Goal: Find specific page/section: Find specific page/section

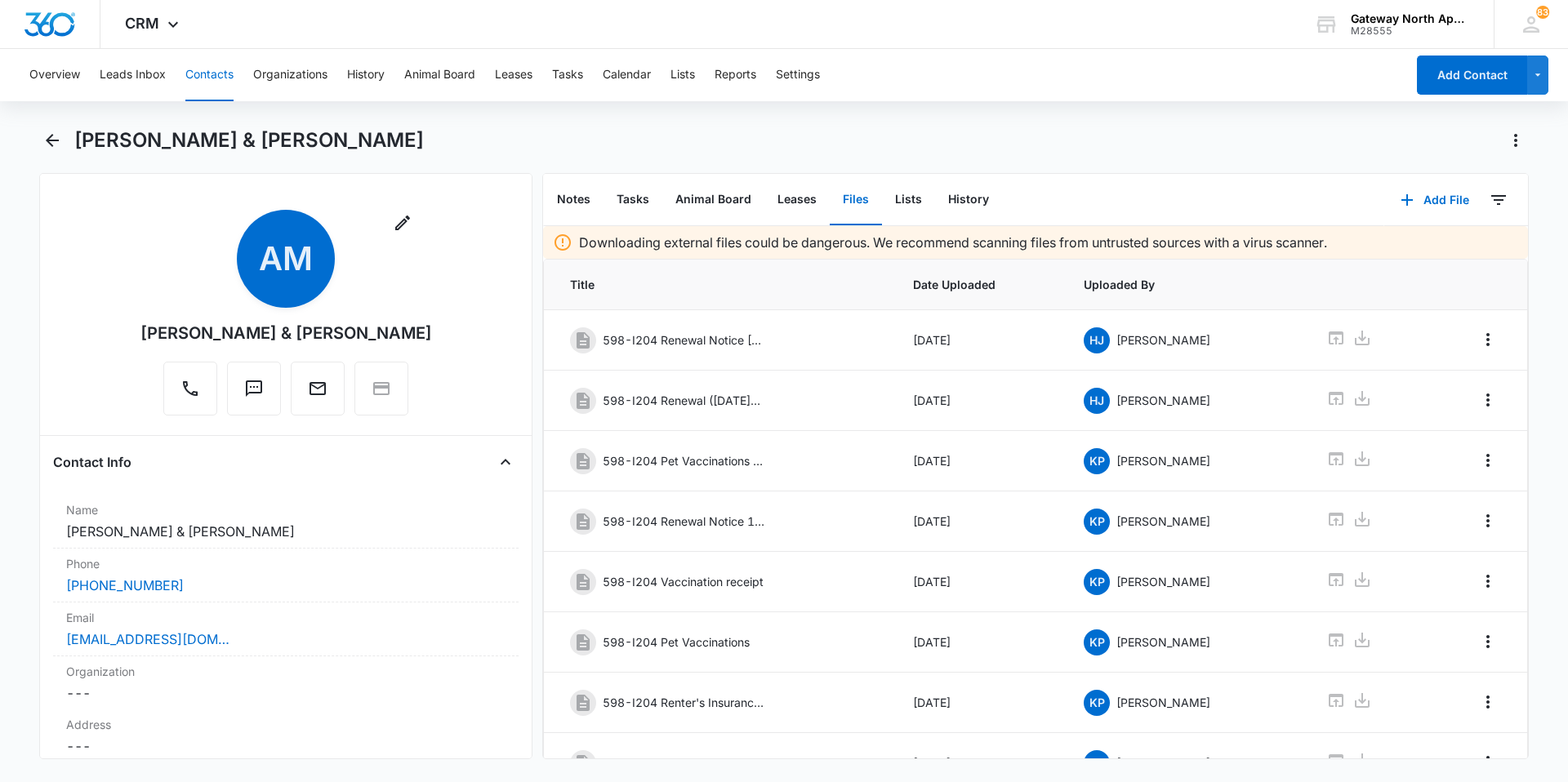
scroll to position [158, 0]
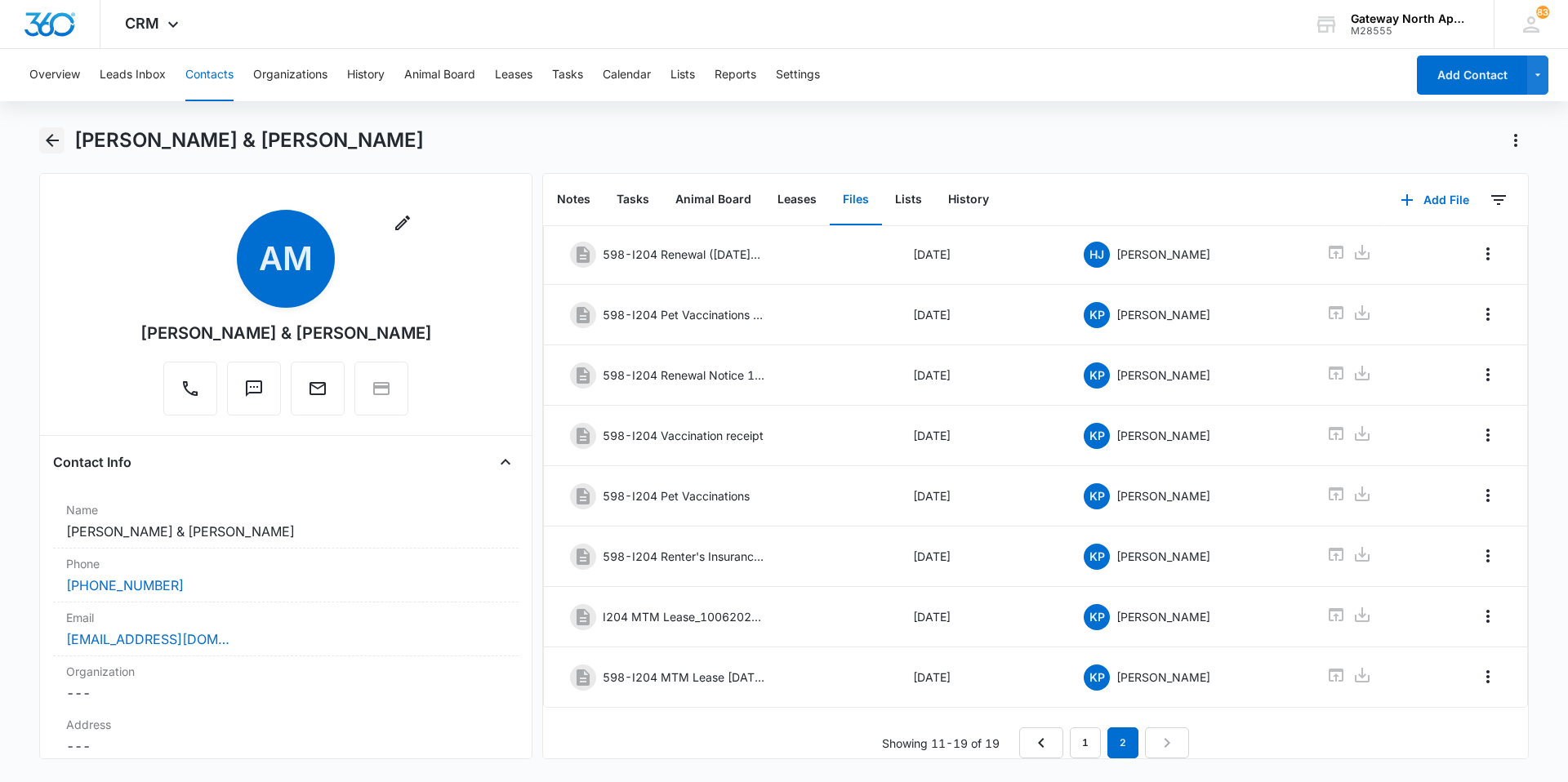
click at [49, 146] on icon "Back" at bounding box center [52, 140] width 20 height 20
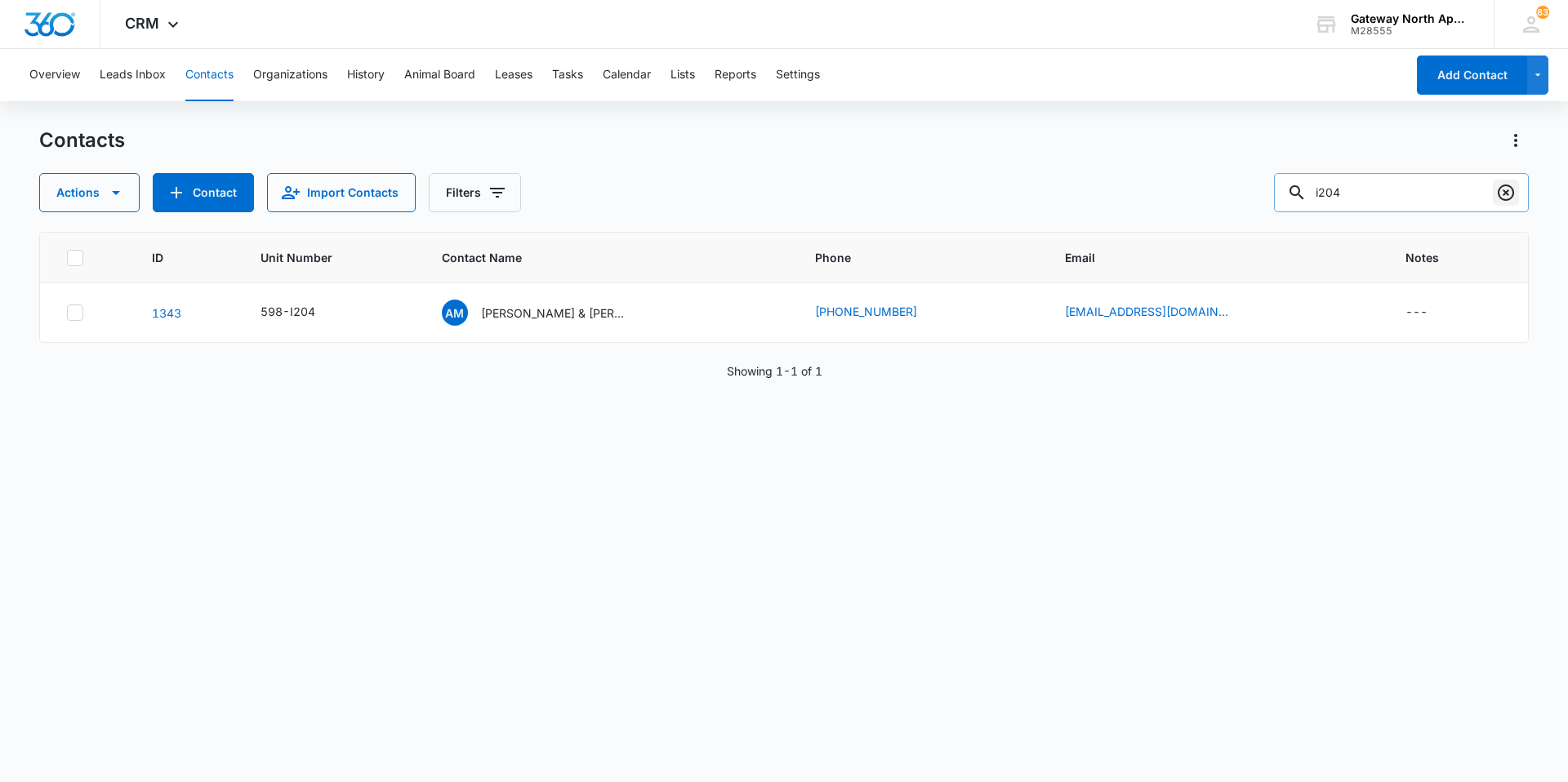
click at [1501, 193] on icon "Clear" at bounding box center [1506, 193] width 20 height 20
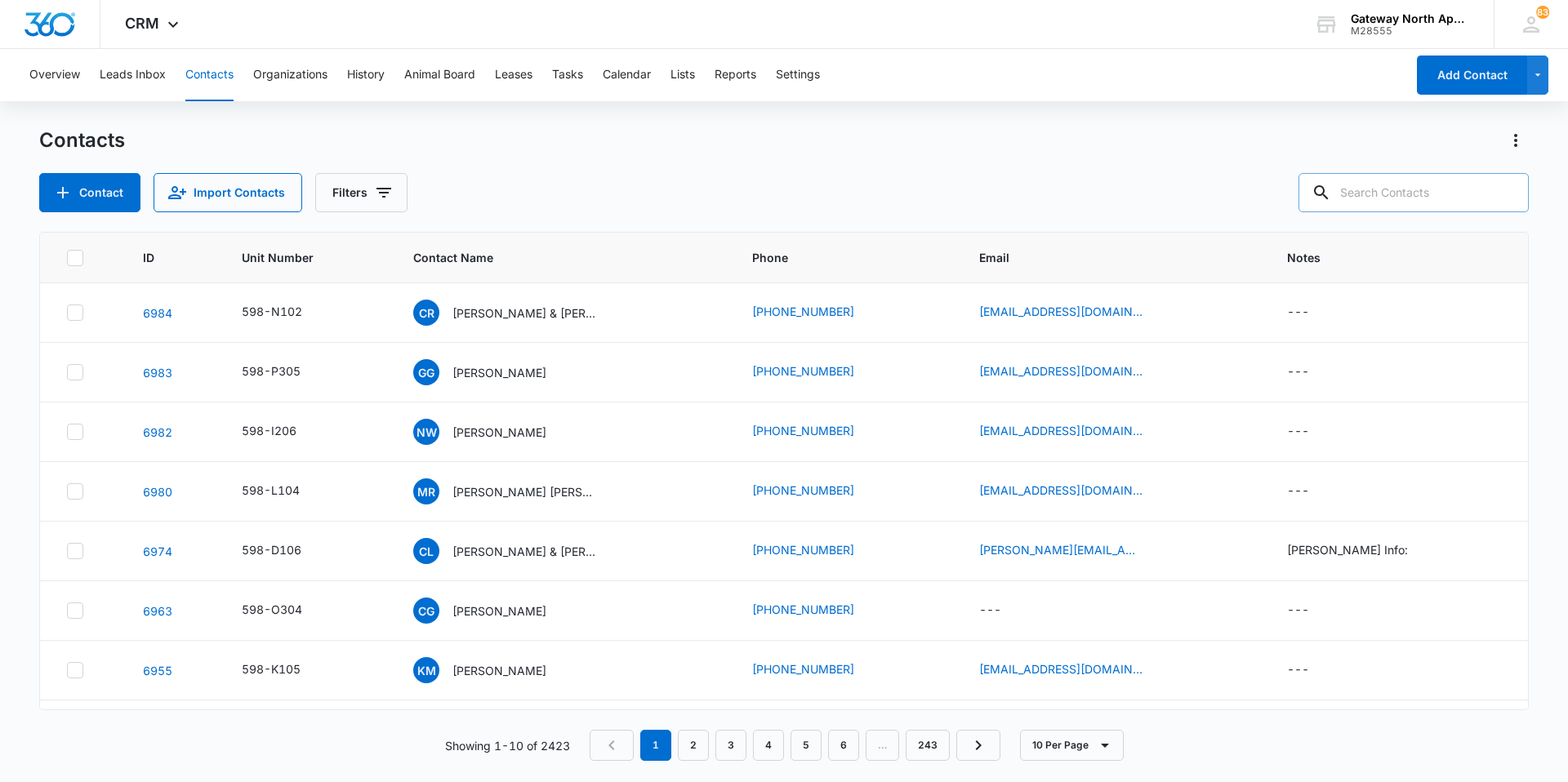
click at [1435, 196] on input "text" at bounding box center [1414, 193] width 230 height 39
type input "g200"
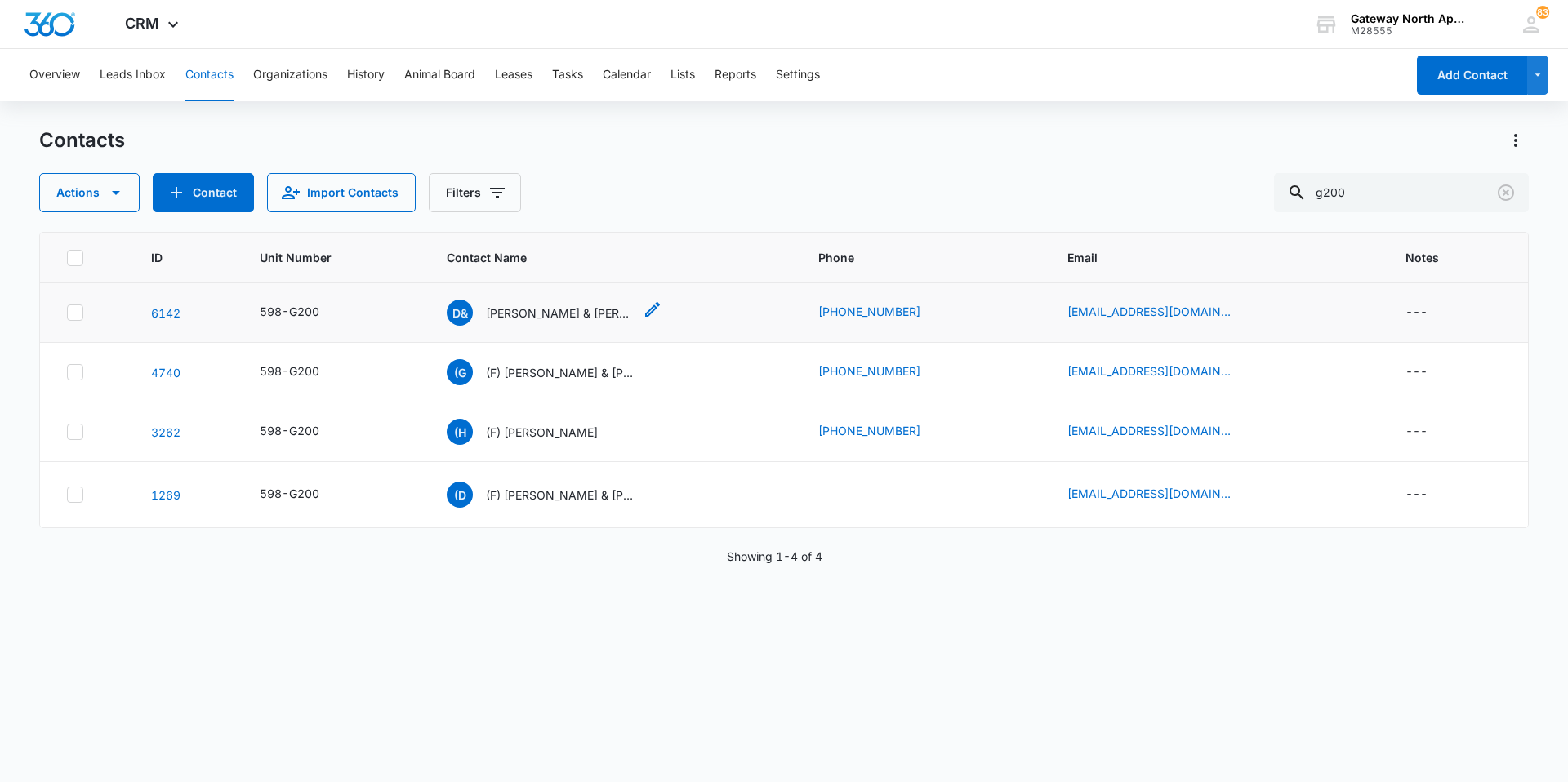
click at [539, 313] on p "Dani & Grace Moore" at bounding box center [559, 313] width 147 height 17
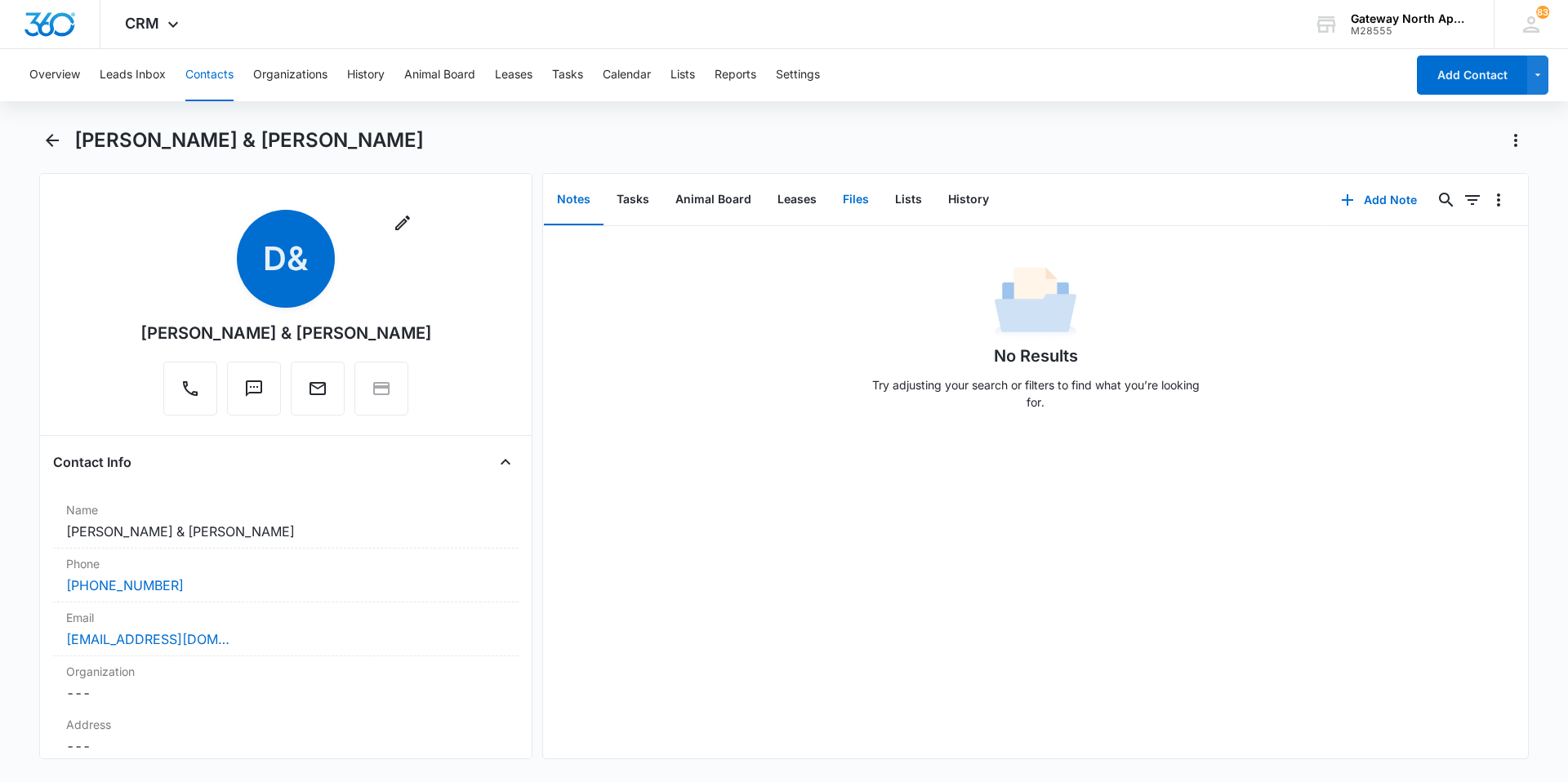
click at [858, 199] on button "Files" at bounding box center [856, 199] width 52 height 50
